Goal: Navigation & Orientation: Find specific page/section

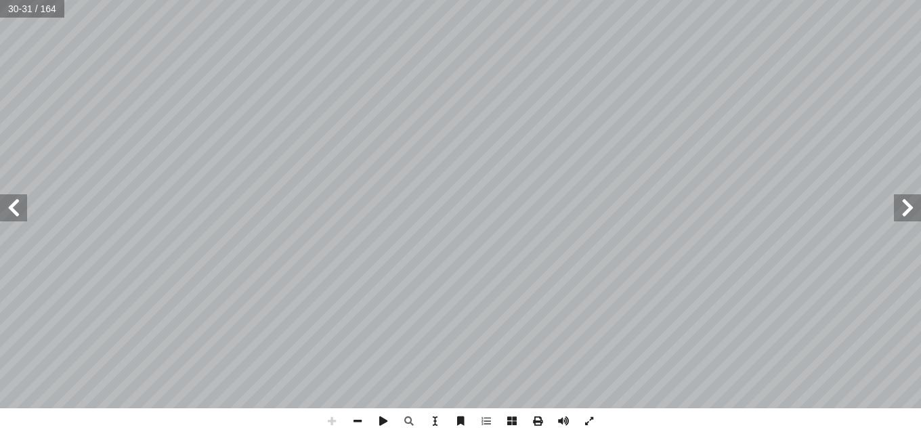
click at [905, 204] on span at bounding box center [907, 207] width 27 height 27
click at [152, 0] on html "الصفحة الرئيسية الصف الأول الصف الثاني الصف الثالث الصف الرابع الصف الخامس الصف…" at bounding box center [460, 44] width 921 height 89
click at [299, 0] on html "الصفحة الرئيسية الصف الأول الصف الثاني الصف الثالث الصف الرابع الصف الخامس الصف…" at bounding box center [460, 44] width 921 height 89
click at [18, 209] on span at bounding box center [13, 207] width 27 height 27
click at [14, 208] on span at bounding box center [13, 207] width 27 height 27
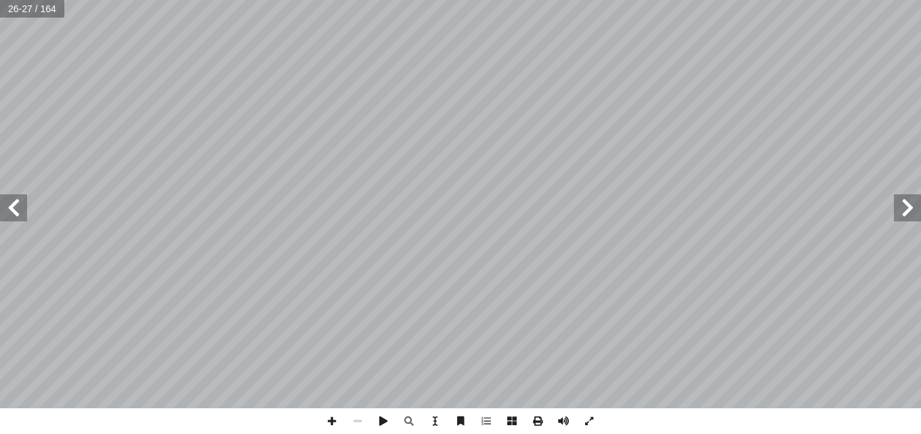
click at [14, 208] on span at bounding box center [13, 207] width 27 height 27
click at [330, 424] on span at bounding box center [332, 421] width 26 height 26
click at [600, 0] on html "الصفحة الرئيسية الصف الأول الصف الثاني الصف الثالث الصف الرابع الصف الخامس الصف…" at bounding box center [460, 44] width 921 height 89
click at [496, 89] on html "الصفحة الرئيسية الصف الأول الصف الثاني الصف الثالث الصف الرابع الصف الخامس الصف…" at bounding box center [460, 44] width 921 height 89
